Goal: Information Seeking & Learning: Learn about a topic

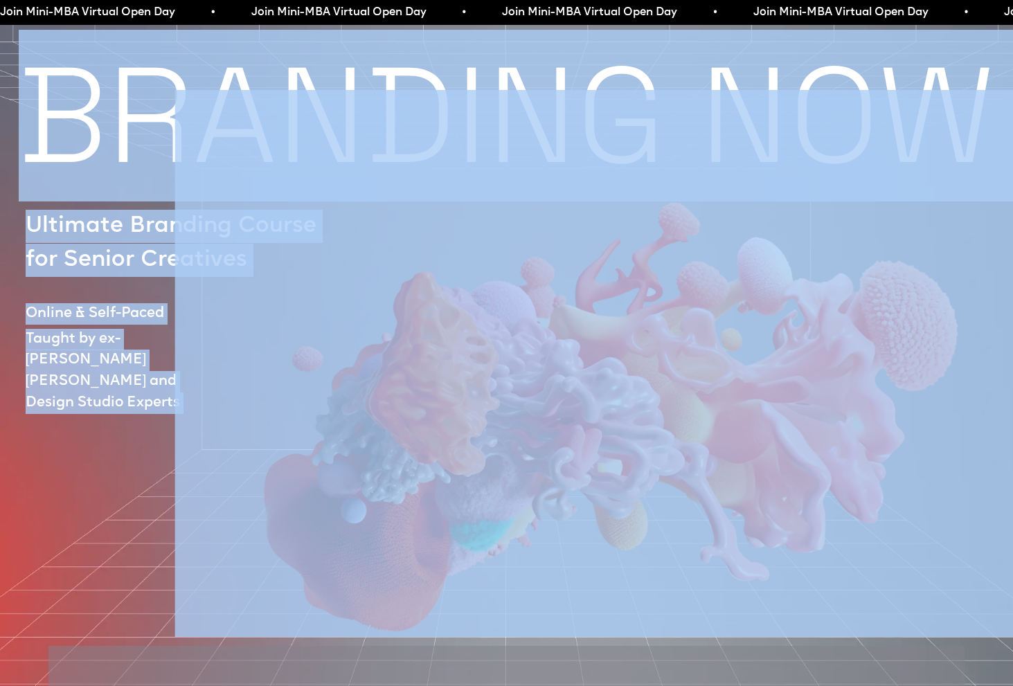
drag, startPoint x: 796, startPoint y: 227, endPoint x: 823, endPoint y: -85, distance: 313.6
click at [823, 0] on html "Reviews Curators Structure Price Sign Up Log In Sign up Log in BRANDING NOW Ult…" at bounding box center [506, 343] width 1013 height 686
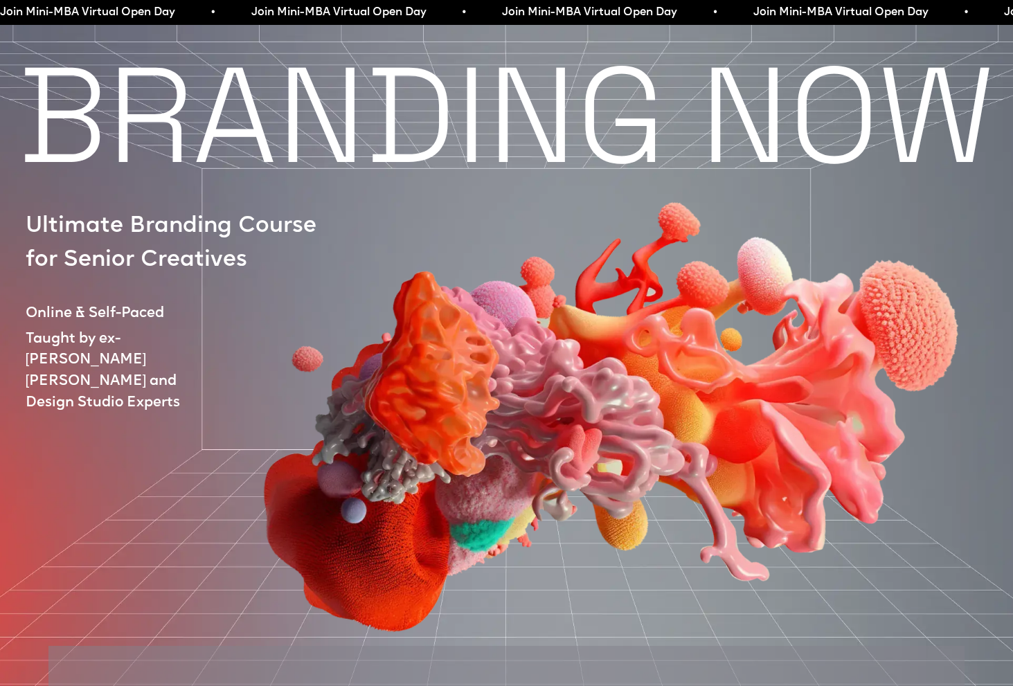
click at [127, 447] on div at bounding box center [571, 363] width 993 height 547
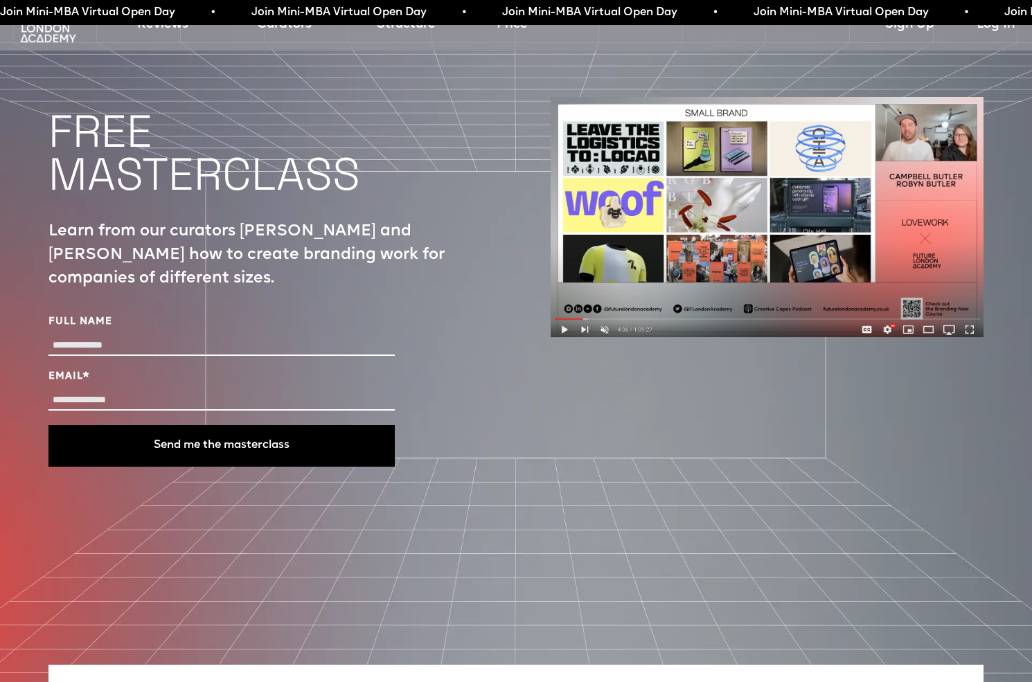
drag, startPoint x: 745, startPoint y: 112, endPoint x: 767, endPoint y: -91, distance: 204.9
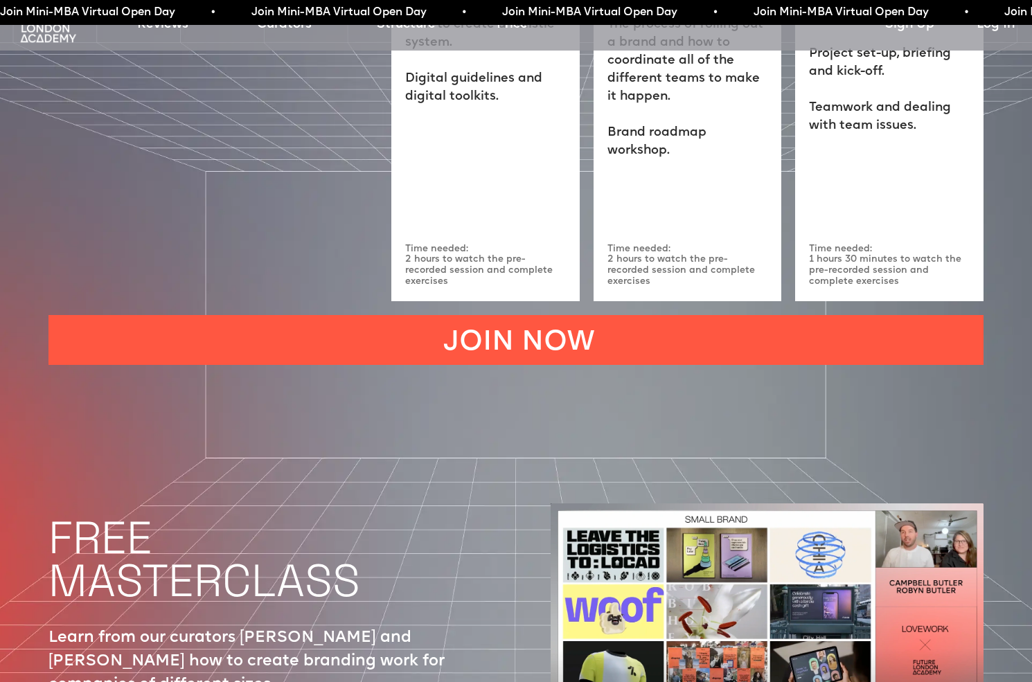
scroll to position [4539, 0]
